Goal: Transaction & Acquisition: Subscribe to service/newsletter

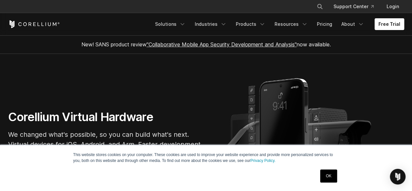
click at [326, 169] on link "OK" at bounding box center [328, 175] width 17 height 13
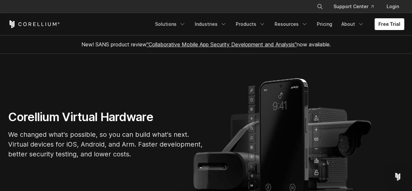
click at [381, 23] on link "Free Trial" at bounding box center [390, 24] width 30 height 12
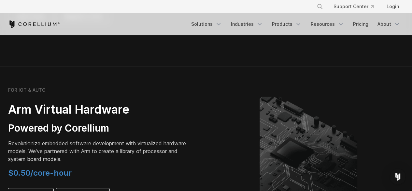
scroll to position [726, 0]
